Goal: Transaction & Acquisition: Purchase product/service

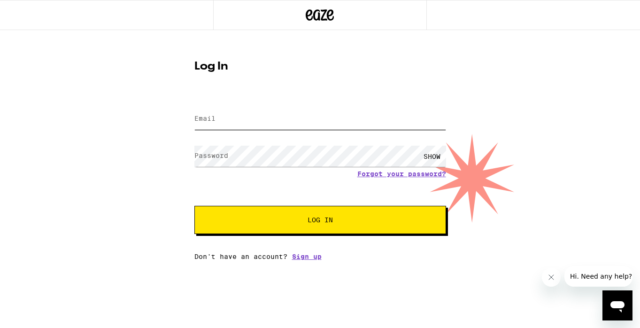
type input "[EMAIL_ADDRESS][DOMAIN_NAME]"
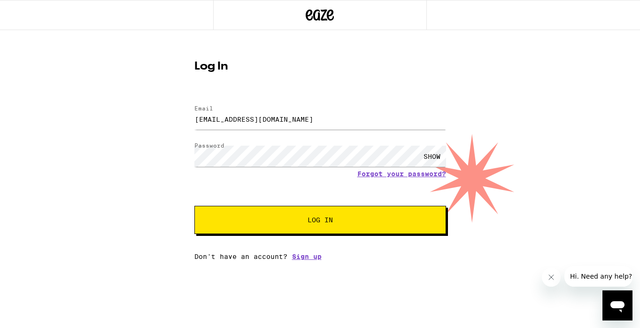
click at [270, 223] on span "Log In" at bounding box center [320, 219] width 176 height 7
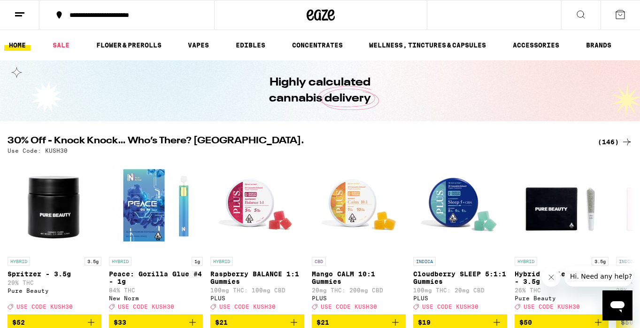
click at [627, 15] on button at bounding box center [620, 14] width 39 height 29
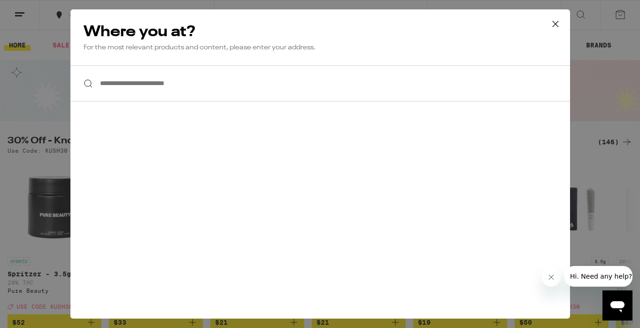
click at [556, 27] on icon at bounding box center [555, 24] width 14 height 14
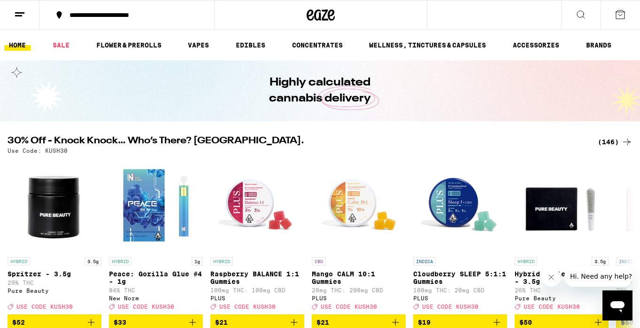
click at [32, 11] on button at bounding box center [19, 15] width 39 height 30
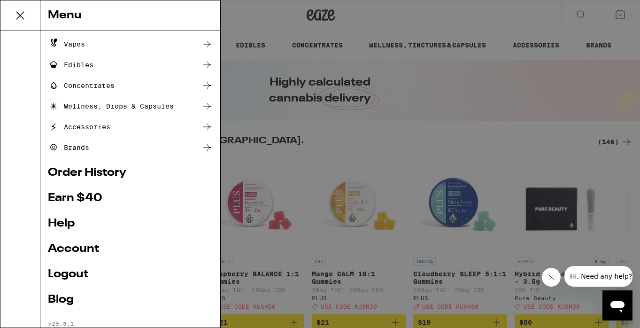
scroll to position [104, 0]
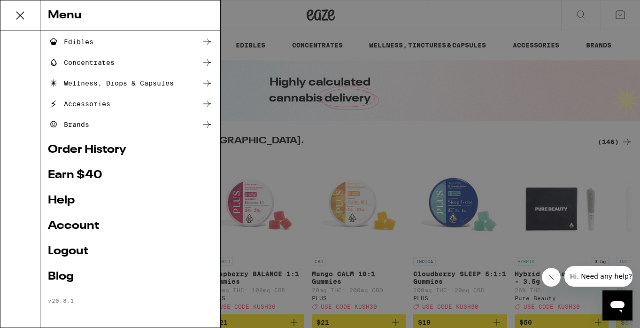
click at [85, 225] on link "Account" at bounding box center [130, 225] width 165 height 11
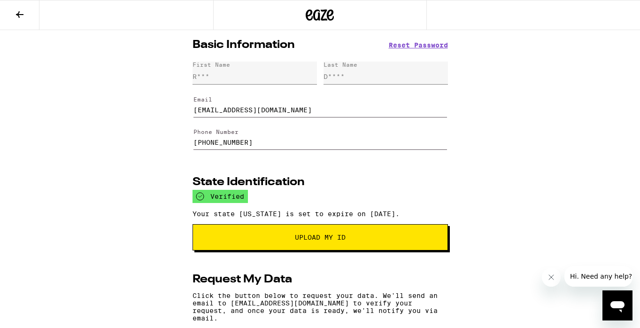
click at [611, 301] on icon "Open messaging window" at bounding box center [617, 305] width 17 height 17
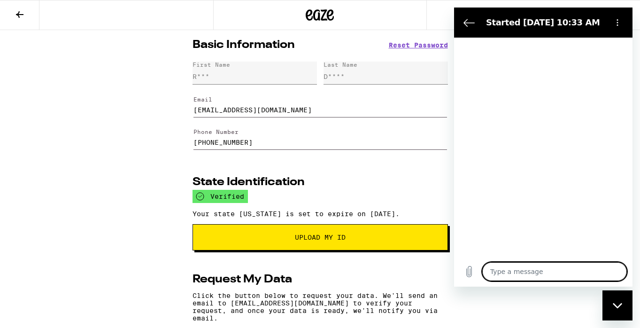
type textarea "x"
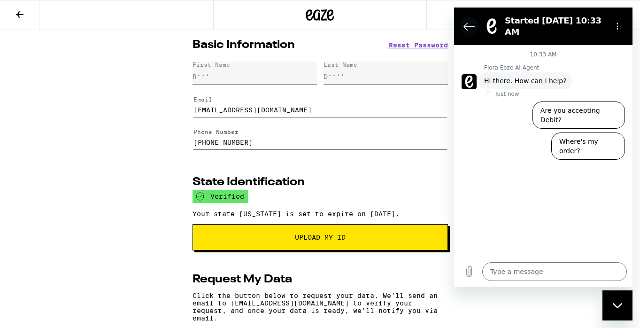
click at [472, 28] on icon "Back to the conversation list" at bounding box center [468, 26] width 11 height 11
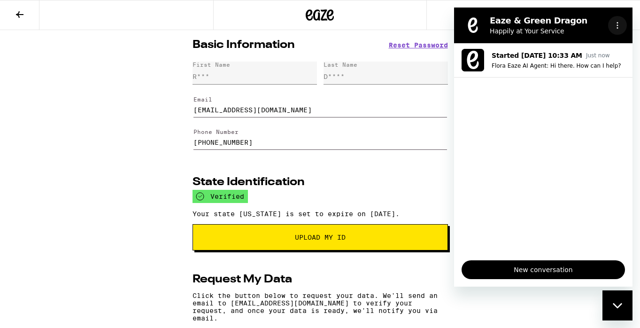
click at [618, 23] on circle "Options menu" at bounding box center [617, 22] width 1 height 1
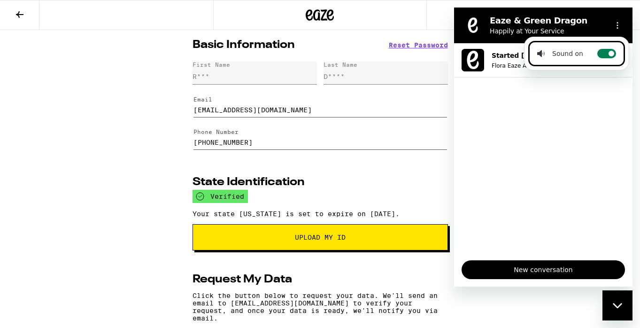
click at [603, 49] on label "Toggle sound notifications" at bounding box center [606, 53] width 19 height 9
click at [603, 49] on input "Toggle sound notifications" at bounding box center [606, 53] width 19 height 9
checkbox input "false"
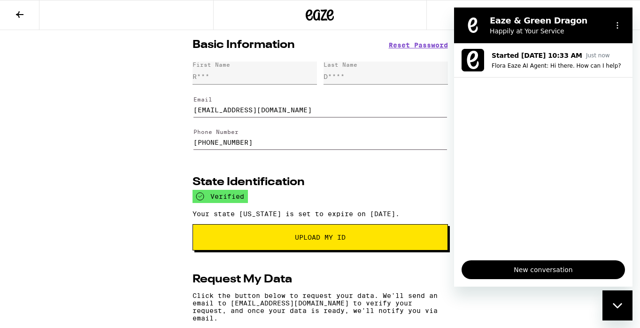
click at [618, 299] on div "Close messaging window" at bounding box center [617, 305] width 28 height 28
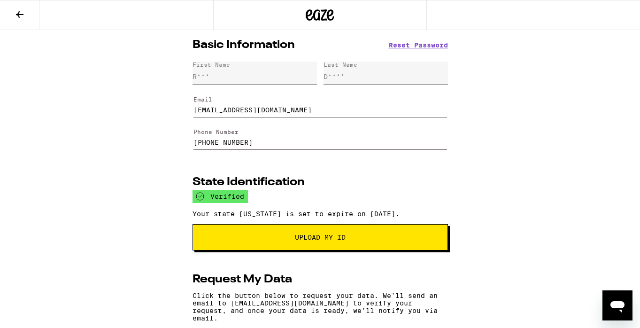
click at [23, 17] on icon at bounding box center [19, 14] width 11 height 11
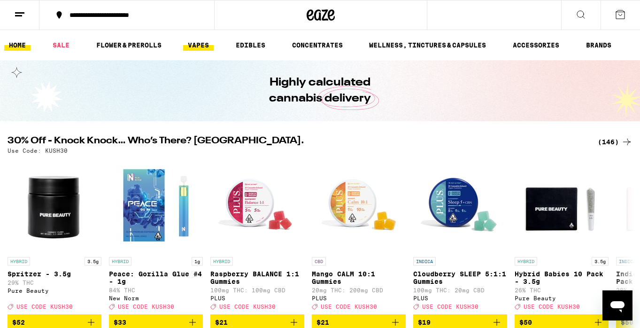
click at [207, 42] on link "VAPES" at bounding box center [198, 44] width 31 height 11
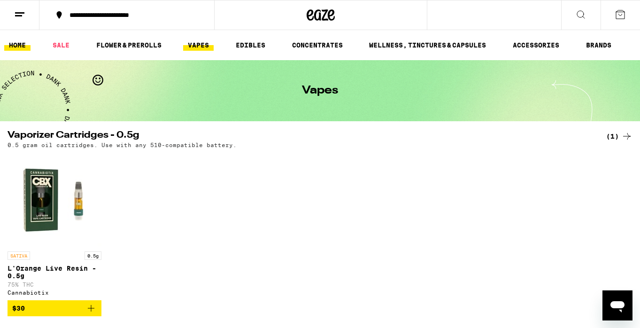
click at [10, 40] on link "HOME" at bounding box center [17, 44] width 26 height 11
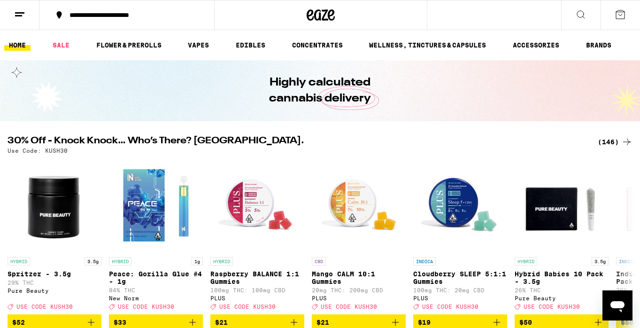
click at [584, 17] on icon at bounding box center [581, 15] width 8 height 8
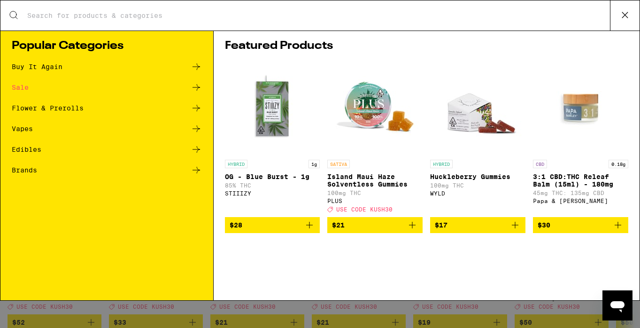
click at [29, 131] on div "Vapes" at bounding box center [22, 128] width 21 height 7
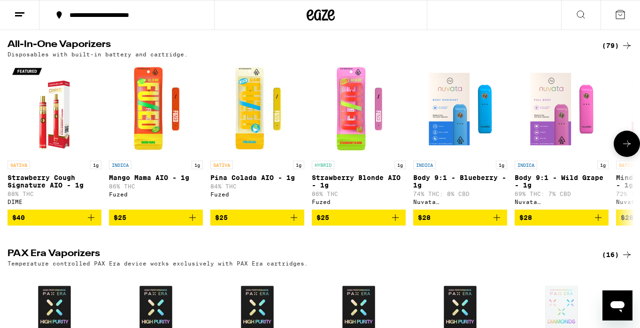
scroll to position [480, 0]
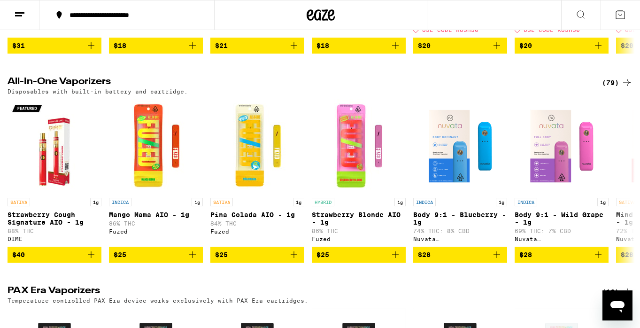
click at [625, 87] on icon at bounding box center [626, 82] width 11 height 11
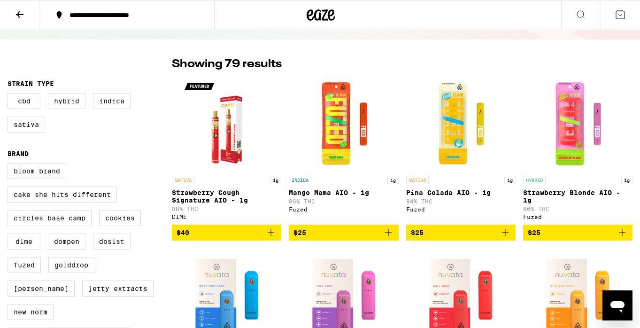
scroll to position [53, 0]
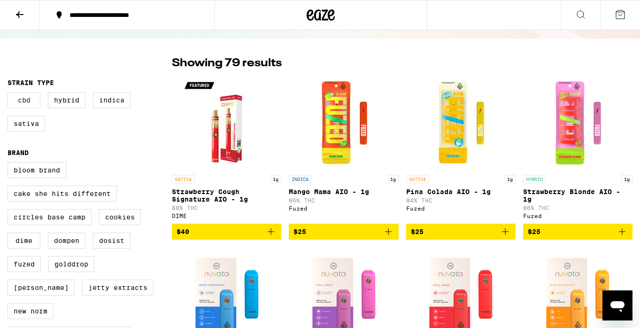
click at [35, 104] on label "CBD" at bounding box center [24, 100] width 33 height 16
click at [10, 94] on input "CBD" at bounding box center [9, 93] width 0 height 0
checkbox input "true"
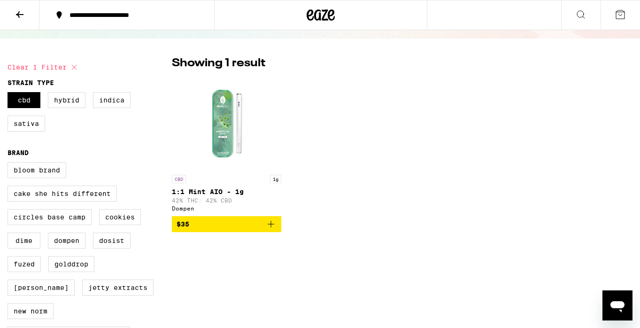
click at [231, 122] on img "Open page for 1:1 Mint AIO - 1g from Dompen" at bounding box center [227, 123] width 94 height 94
